Goal: Task Accomplishment & Management: Use online tool/utility

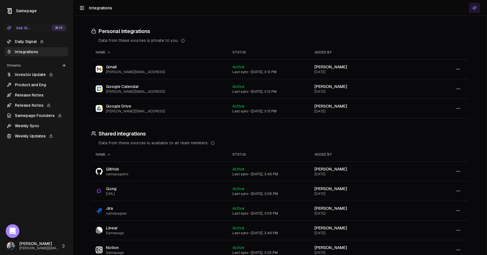
click at [31, 41] on link "Daily Signal" at bounding box center [37, 41] width 64 height 9
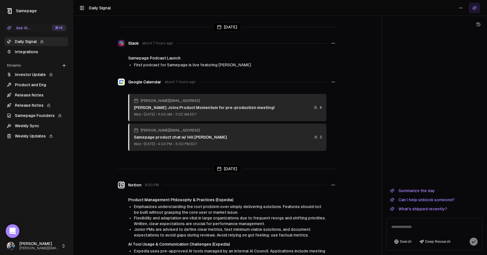
click at [456, 12] on html "Samepage Ask AI... ⌘ +K Daily Signal Integrations Streams Create Stream Investo…" at bounding box center [243, 127] width 487 height 255
click at [457, 24] on div "Refresh" at bounding box center [461, 20] width 38 height 9
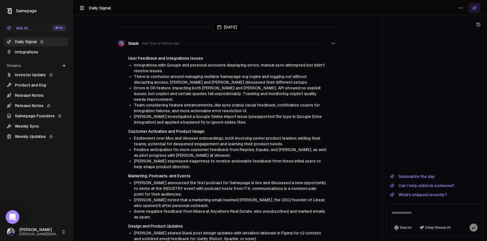
click at [109, 73] on main "Today Slack less than a minute ago User Feedback and Integrations Issues Integr…" at bounding box center [227, 120] width 309 height 241
click at [53, 46] on link "Daily Signal" at bounding box center [37, 41] width 64 height 9
click at [52, 49] on link "Integrations" at bounding box center [37, 51] width 64 height 9
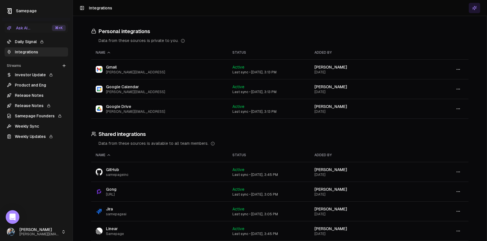
click at [57, 43] on link "Daily Signal" at bounding box center [37, 41] width 64 height 9
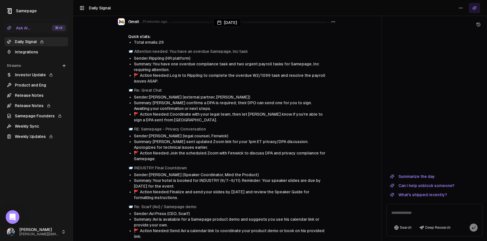
scroll to position [247, 0]
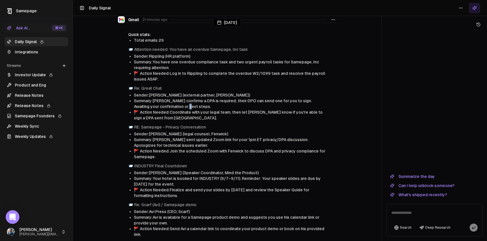
drag, startPoint x: 184, startPoint y: 98, endPoint x: 194, endPoint y: 98, distance: 10.8
click at [194, 98] on li "Summary: Jon confirms a DPA is required; their DPO can send one for you to sign…" at bounding box center [230, 103] width 193 height 11
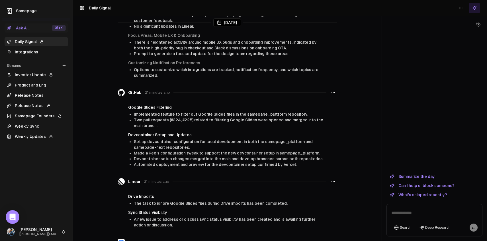
scroll to position [524, 0]
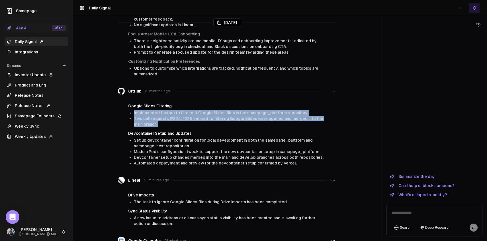
drag, startPoint x: 143, startPoint y: 97, endPoint x: 168, endPoint y: 123, distance: 36.1
click at [168, 123] on div "Google Slides Filtering Implemented feature to filter out Google Slides files i…" at bounding box center [227, 134] width 219 height 63
click at [168, 130] on h4 "Devcontainer Setup and Updates" at bounding box center [227, 133] width 198 height 6
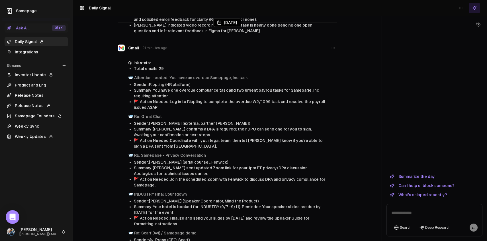
scroll to position [0, 0]
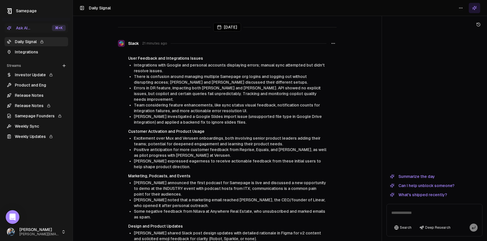
click at [417, 195] on button "What's shipped recently?" at bounding box center [419, 194] width 64 height 7
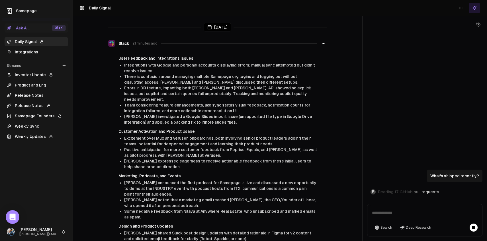
click at [362, 163] on div "Today Slack 21 minutes ago User Feedback and Integrations Issues Integrations w…" at bounding box center [280, 120] width 414 height 241
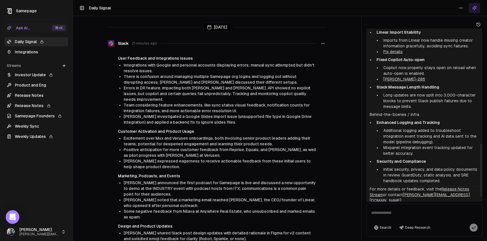
scroll to position [388, 0]
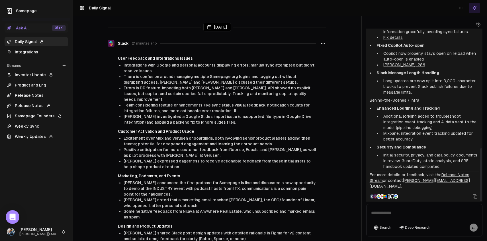
click at [387, 210] on textarea at bounding box center [424, 214] width 113 height 18
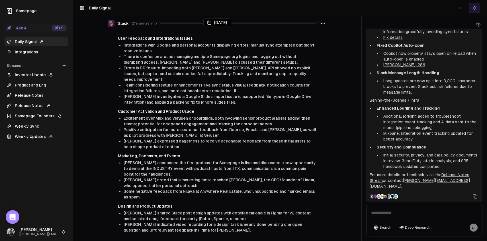
scroll to position [0, 0]
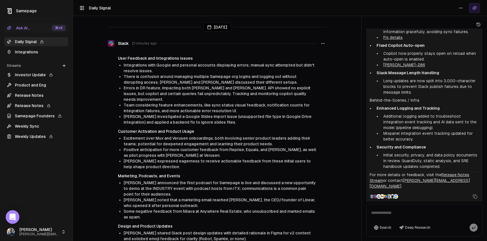
click at [65, 66] on icon at bounding box center [64, 65] width 5 height 5
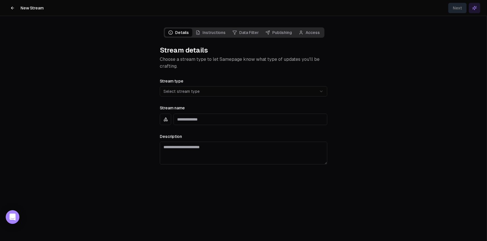
scroll to position [684, 0]
click at [249, 92] on html "**********" at bounding box center [243, 120] width 487 height 241
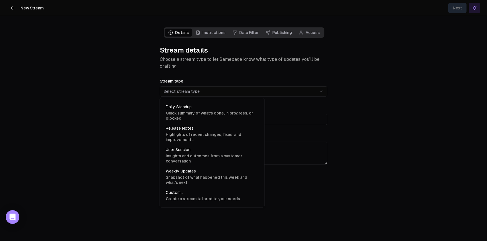
select select "**********"
type input "**********"
type textarea "**********"
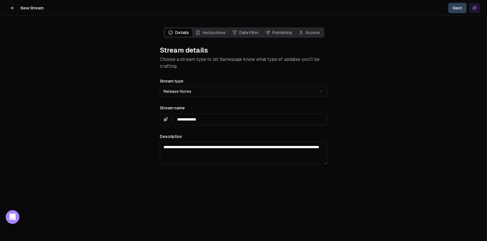
click at [454, 13] on button "Next" at bounding box center [458, 8] width 18 height 10
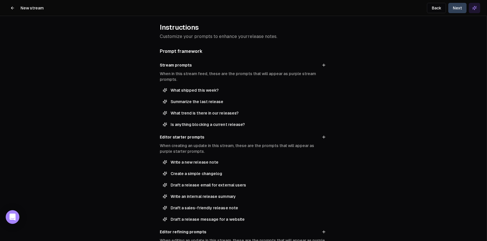
scroll to position [25, 0]
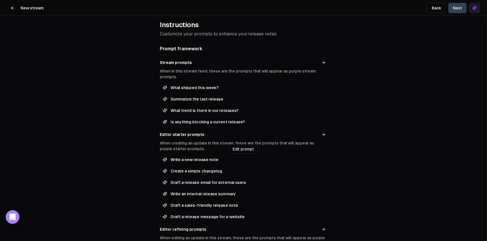
click at [270, 160] on span "Write a new release note" at bounding box center [248, 159] width 154 height 6
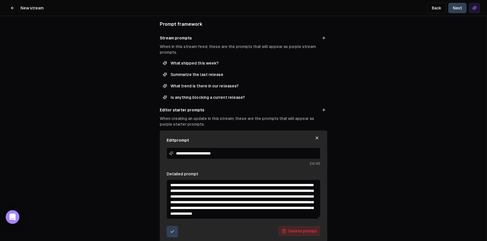
scroll to position [60, 0]
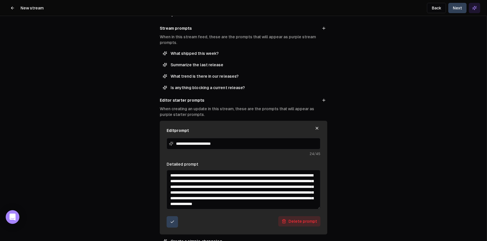
click at [172, 219] on icon "submit" at bounding box center [172, 221] width 5 height 5
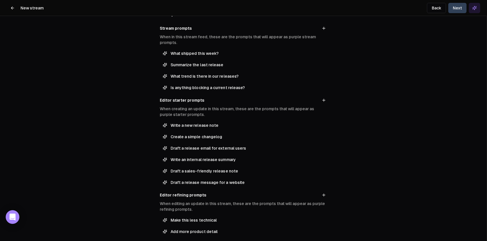
click at [463, 6] on button "Next" at bounding box center [458, 8] width 18 height 10
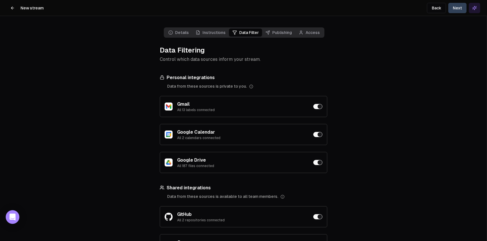
click at [458, 9] on button "Next" at bounding box center [458, 8] width 18 height 10
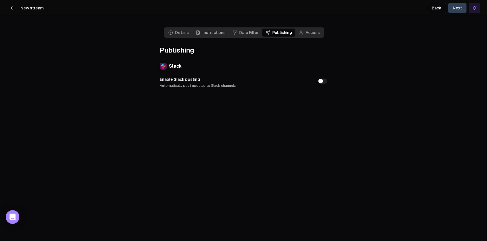
click at [452, 13] on header "New stream Back Next" at bounding box center [243, 8] width 487 height 16
click at [457, 11] on button "Next" at bounding box center [458, 8] width 18 height 10
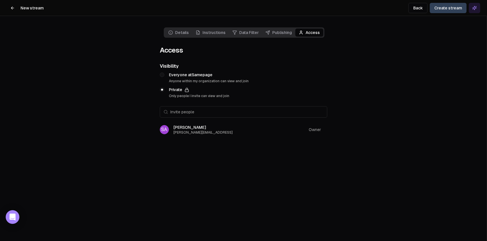
click at [450, 10] on button "Create stream" at bounding box center [448, 8] width 37 height 10
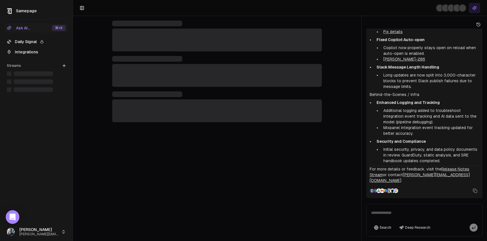
scroll to position [388, 0]
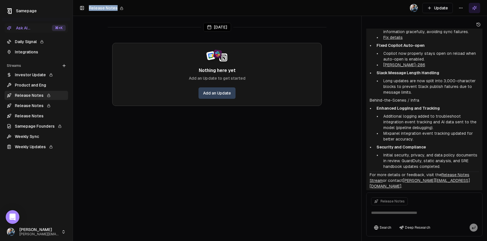
drag, startPoint x: 89, startPoint y: 9, endPoint x: 143, endPoint y: 9, distance: 53.3
click at [143, 9] on header "Toggle Sidebar Release Notes Update" at bounding box center [280, 8] width 414 height 16
click at [180, 166] on main "Today Nothing here yet Add an Update to get started Add an Update" at bounding box center [217, 120] width 289 height 241
click at [480, 26] on icon at bounding box center [478, 24] width 3 height 3
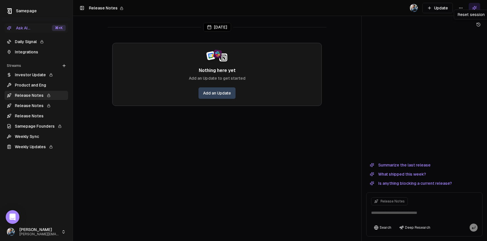
scroll to position [0, 0]
drag, startPoint x: 90, startPoint y: 9, endPoint x: 148, endPoint y: 10, distance: 58.2
click at [148, 10] on header "Toggle Sidebar Release Notes Update" at bounding box center [280, 8] width 414 height 16
click at [441, 9] on button "Update" at bounding box center [438, 8] width 30 height 10
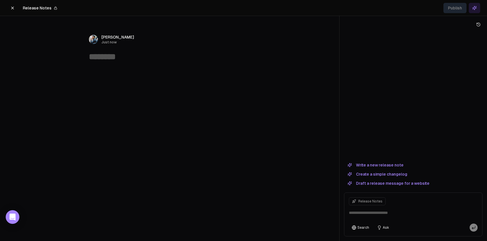
click at [104, 55] on textarea at bounding box center [170, 56] width 162 height 11
click at [107, 78] on div "﻿" at bounding box center [169, 112] width 219 height 96
click at [377, 167] on button "Write a new release note" at bounding box center [375, 164] width 63 height 7
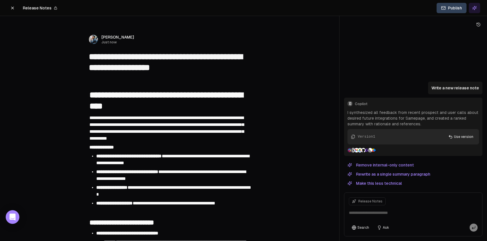
type textarea "**********"
click at [453, 10] on button "Publish" at bounding box center [452, 8] width 30 height 10
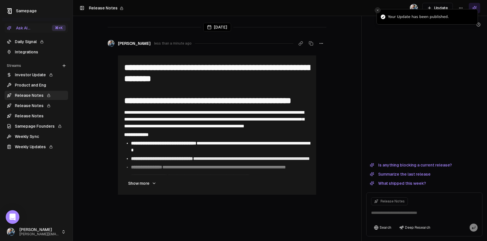
click at [378, 11] on line "Close toast" at bounding box center [378, 10] width 2 height 2
drag, startPoint x: 87, startPoint y: 8, endPoint x: 103, endPoint y: 8, distance: 15.4
click at [102, 8] on div "Toggle Sidebar Release Notes" at bounding box center [102, 8] width 44 height 6
click at [103, 8] on span "Release Notes" at bounding box center [103, 8] width 29 height 5
drag, startPoint x: 83, startPoint y: 43, endPoint x: 112, endPoint y: 52, distance: 30.7
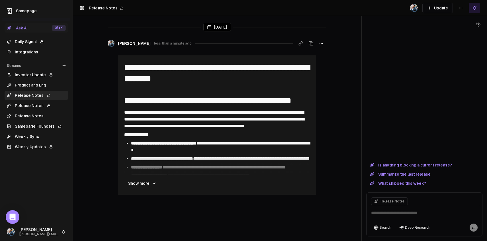
click at [112, 52] on main "**********" at bounding box center [217, 120] width 289 height 241
click at [112, 52] on div "**********" at bounding box center [217, 116] width 219 height 161
click at [111, 110] on div "**********" at bounding box center [217, 124] width 219 height 139
drag, startPoint x: 91, startPoint y: 8, endPoint x: 103, endPoint y: 8, distance: 12.3
click at [101, 8] on span "Release Notes" at bounding box center [103, 8] width 29 height 5
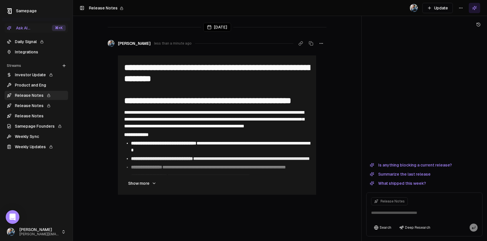
click at [103, 8] on span "Release Notes" at bounding box center [103, 8] width 29 height 5
click at [441, 8] on button "Update" at bounding box center [438, 8] width 30 height 10
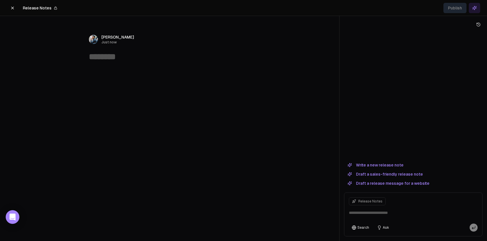
click at [13, 9] on icon at bounding box center [12, 8] width 5 height 5
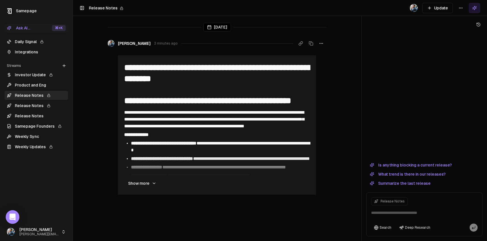
click at [21, 42] on link "Daily Signal" at bounding box center [37, 41] width 64 height 9
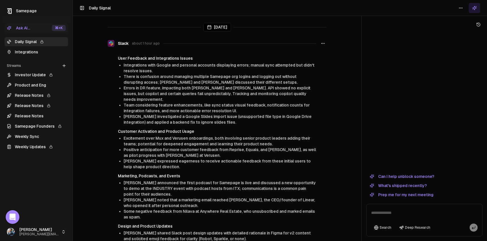
click at [39, 76] on link "Investor Update" at bounding box center [37, 74] width 64 height 9
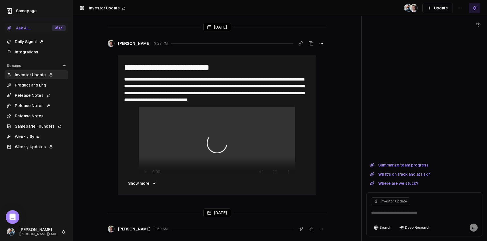
click at [41, 96] on link "Release Notes" at bounding box center [37, 95] width 64 height 9
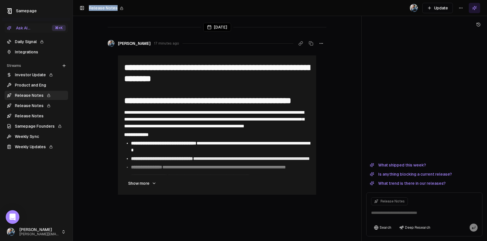
drag, startPoint x: 89, startPoint y: 9, endPoint x: 115, endPoint y: 12, distance: 26.4
click at [115, 12] on header "Toggle Sidebar Release Notes Update" at bounding box center [280, 8] width 414 height 16
click at [385, 213] on textarea at bounding box center [424, 214] width 113 height 18
click at [376, 211] on textarea at bounding box center [424, 214] width 113 height 18
click at [462, 9] on html "**********" at bounding box center [243, 120] width 487 height 241
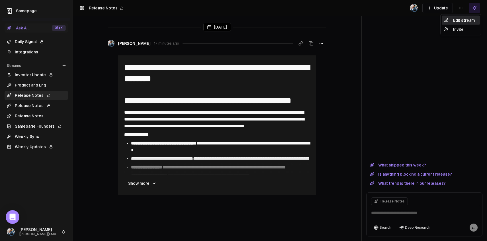
click at [457, 22] on div "Edit stream" at bounding box center [461, 20] width 38 height 9
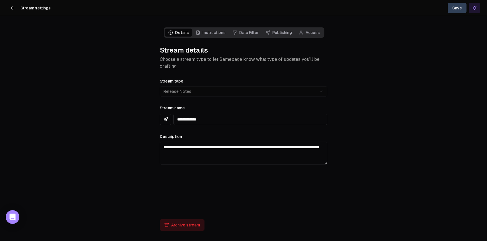
click at [252, 32] on link "Data Filter" at bounding box center [245, 33] width 33 height 8
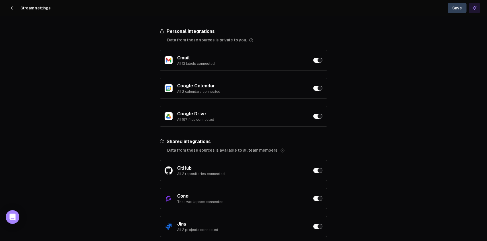
scroll to position [56, 0]
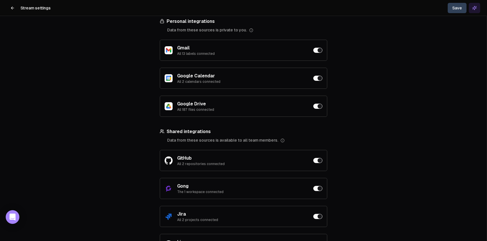
click at [8, 5] on button at bounding box center [12, 7] width 11 height 11
